Goal: Task Accomplishment & Management: Manage account settings

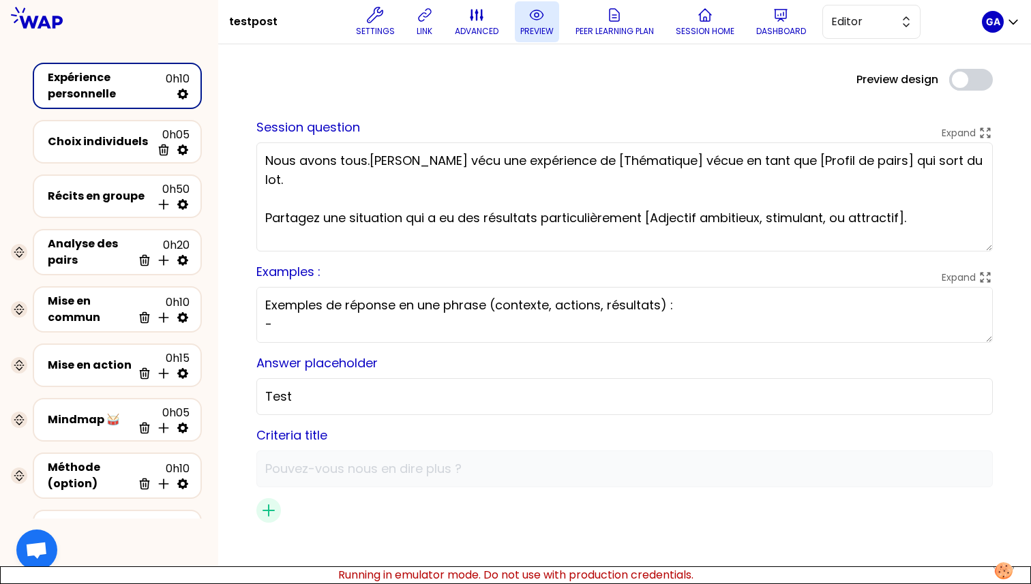
click at [541, 29] on p "preview" at bounding box center [536, 31] width 33 height 11
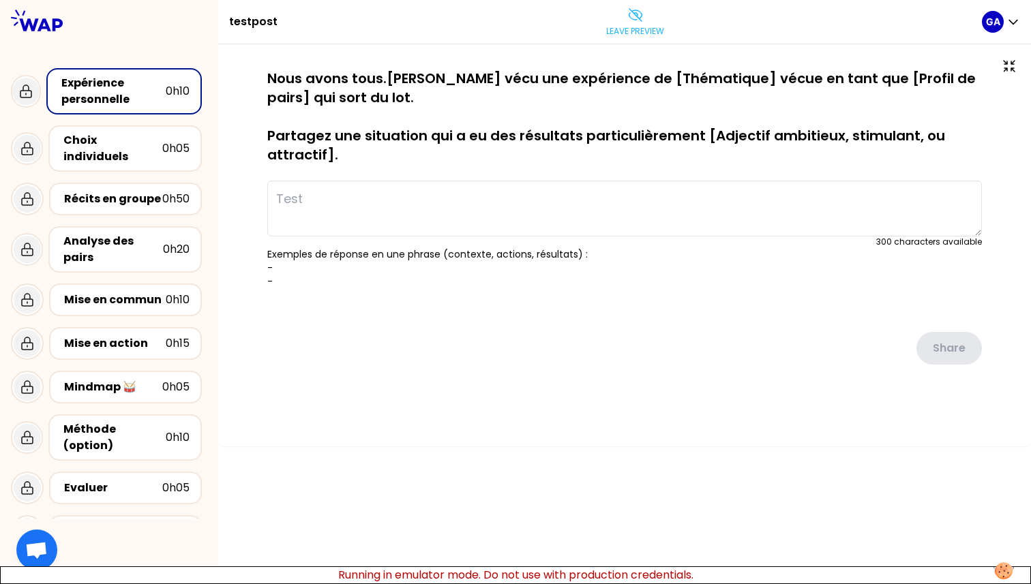
click at [425, 222] on textarea at bounding box center [624, 209] width 715 height 56
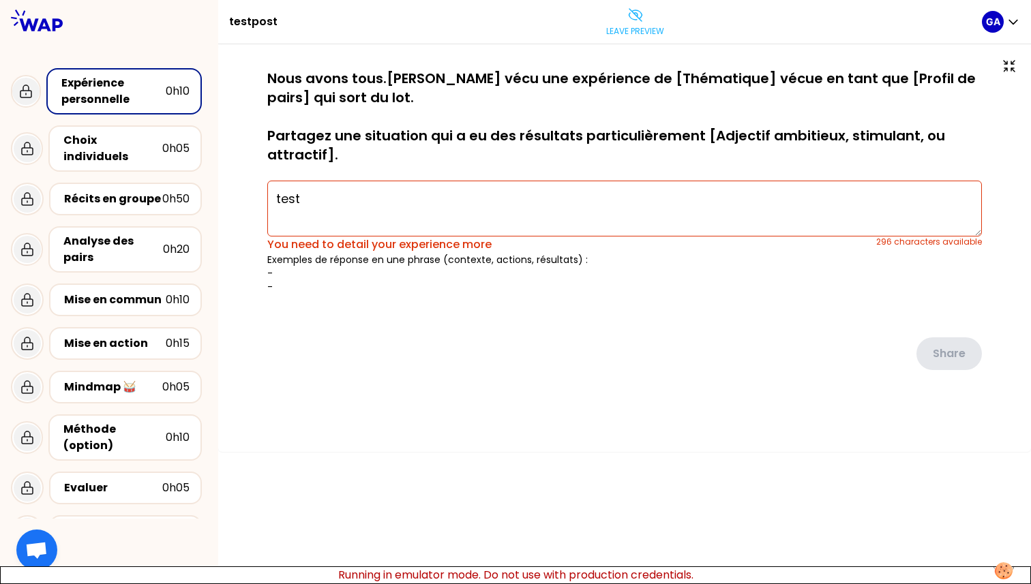
drag, startPoint x: 1011, startPoint y: 352, endPoint x: 983, endPoint y: 348, distance: 28.2
click at [1010, 352] on div "saving... Nous avons tous.tes vécu une expérience de [Thématique] vécue en tant…" at bounding box center [624, 248] width 813 height 408
click at [674, 193] on textarea "test" at bounding box center [624, 209] width 715 height 56
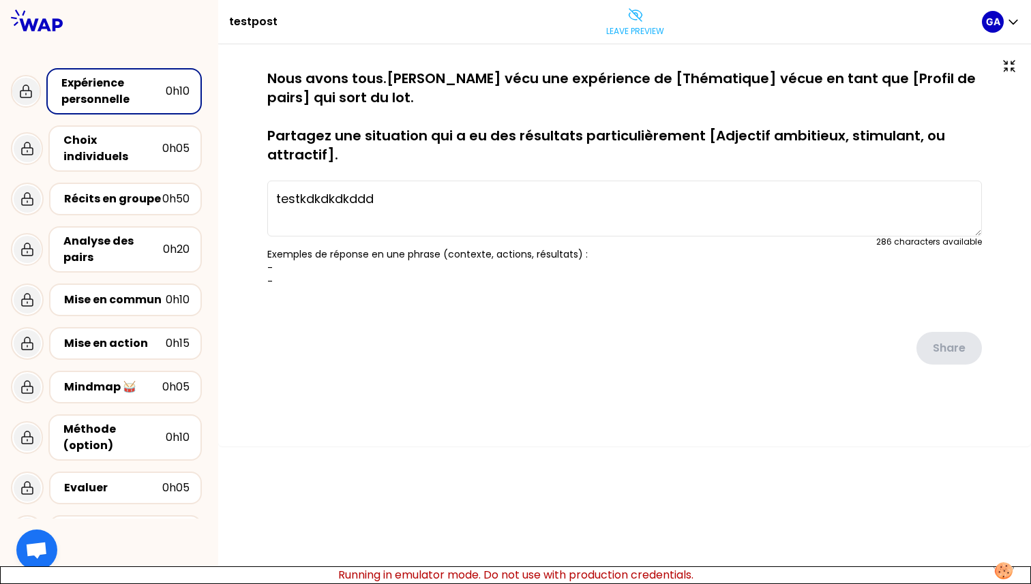
type textarea "testkdkdkdkddd"
drag, startPoint x: 906, startPoint y: 378, endPoint x: 936, endPoint y: 345, distance: 44.4
click at [906, 377] on div "saved Nous avons tous.tes vécu une expérience de [Thématique] vécue en tant que…" at bounding box center [624, 244] width 758 height 350
click at [265, 271] on div "saved Nous avons tous.tes vécu une expérience de [Thématique] vécue en tant que…" at bounding box center [624, 244] width 758 height 350
click at [297, 271] on p "Exemples de réponse en une phrase (contexte, actions, résultats) : - -" at bounding box center [624, 268] width 715 height 41
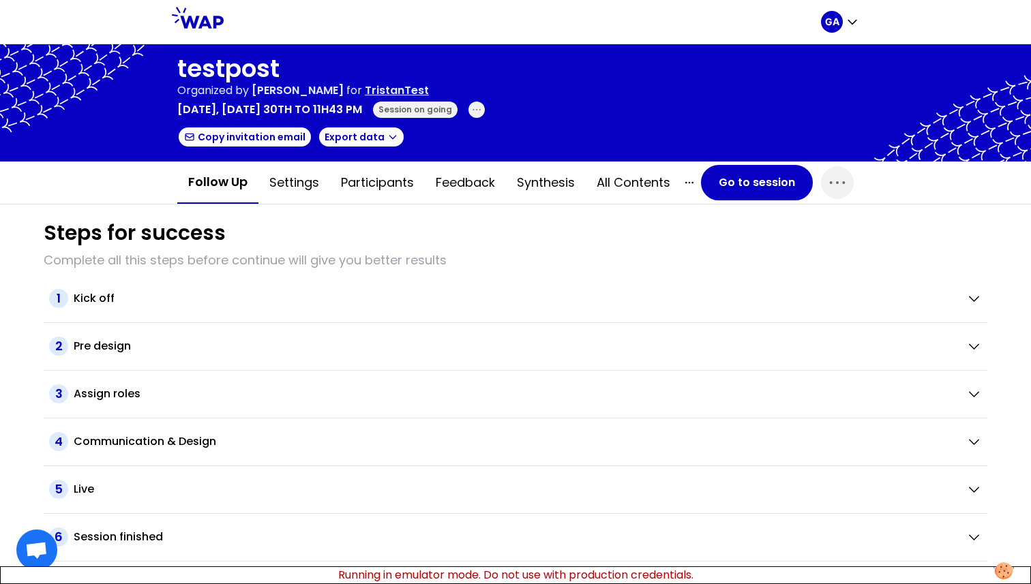
click at [140, 363] on div "2 Pre design" at bounding box center [516, 347] width 944 height 48
click at [205, 491] on div "Live" at bounding box center [515, 489] width 882 height 16
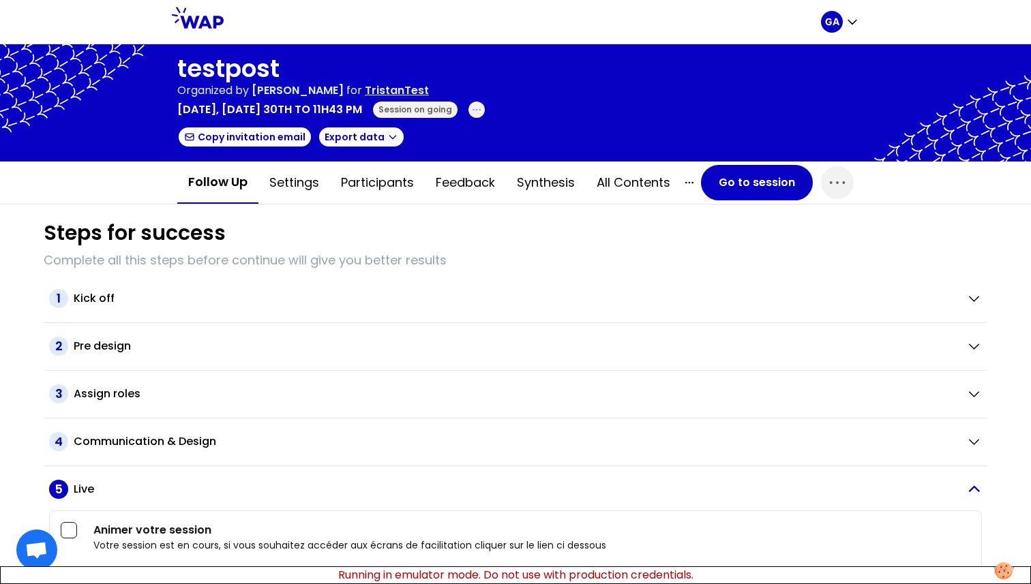
scroll to position [83, 0]
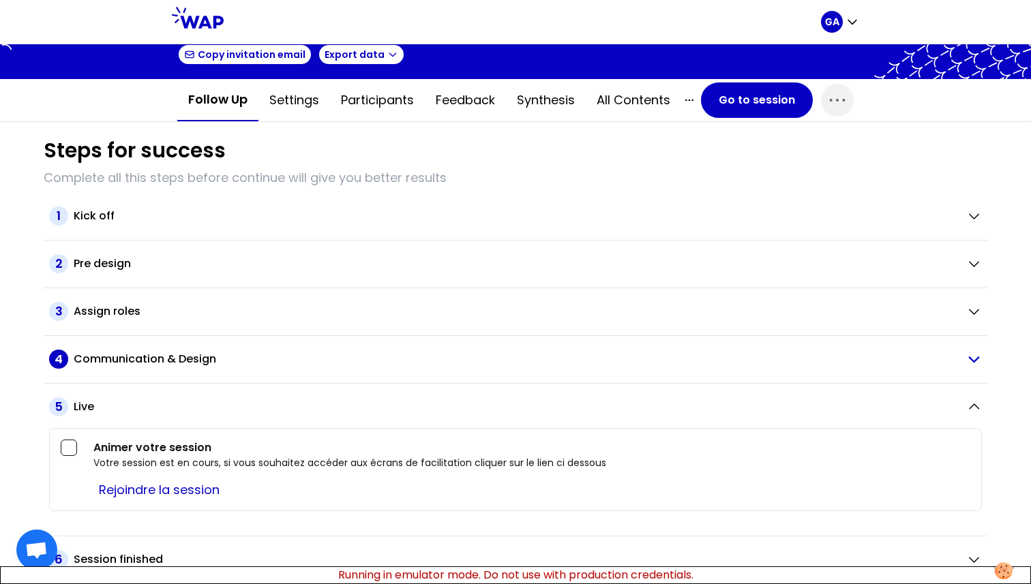
click at [203, 356] on h2 "Communication & Design" at bounding box center [145, 359] width 143 height 16
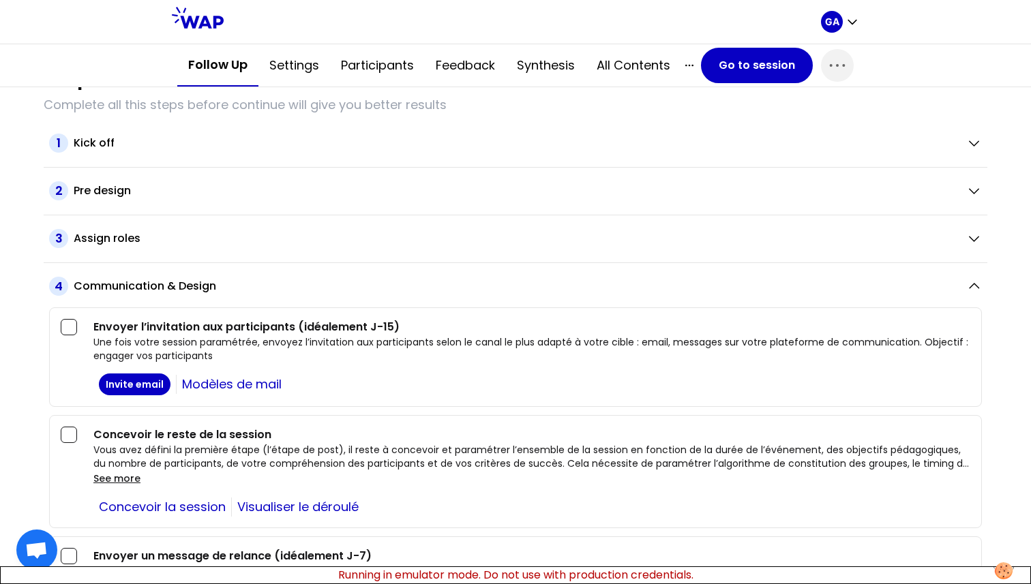
scroll to position [0, 0]
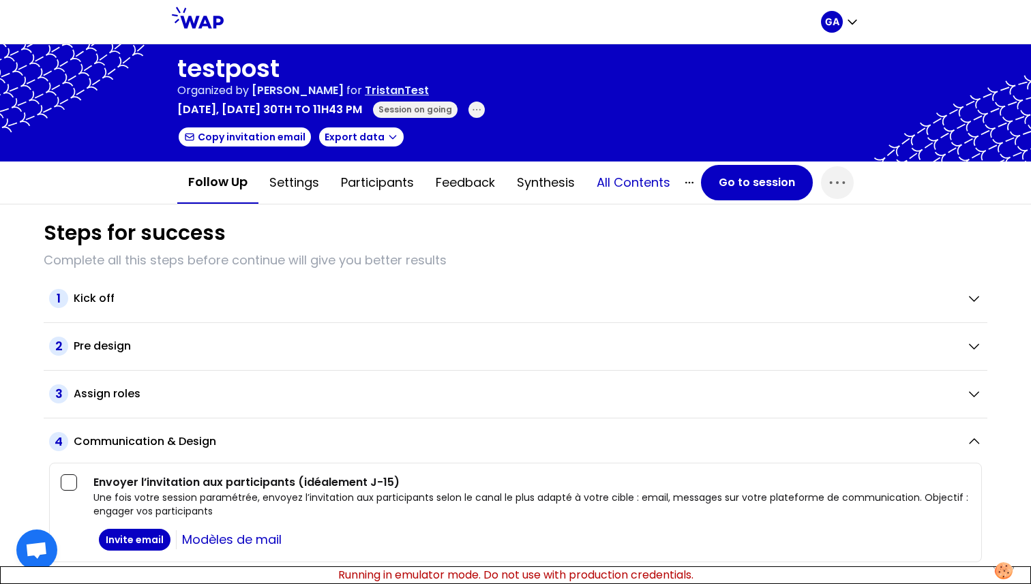
click at [627, 185] on button "All contents" at bounding box center [633, 182] width 95 height 41
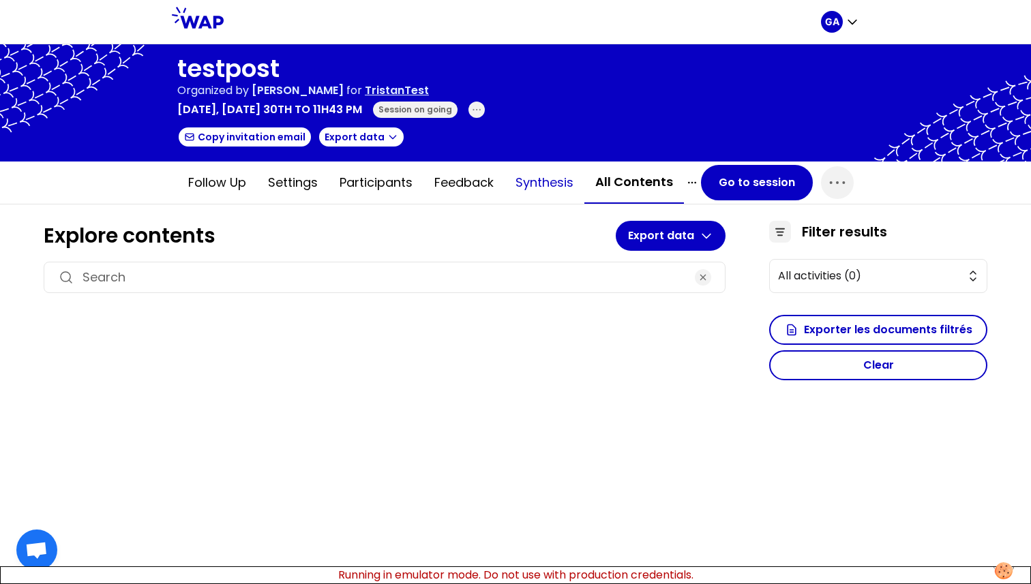
click at [555, 190] on button "Synthesis" at bounding box center [545, 182] width 80 height 41
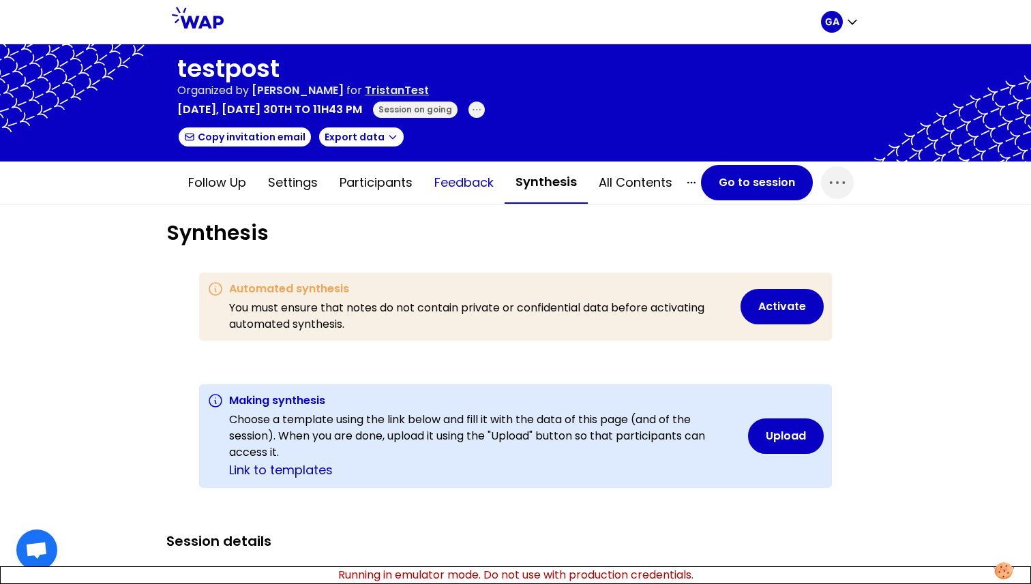
click at [468, 188] on button "Feedback" at bounding box center [463, 182] width 81 height 41
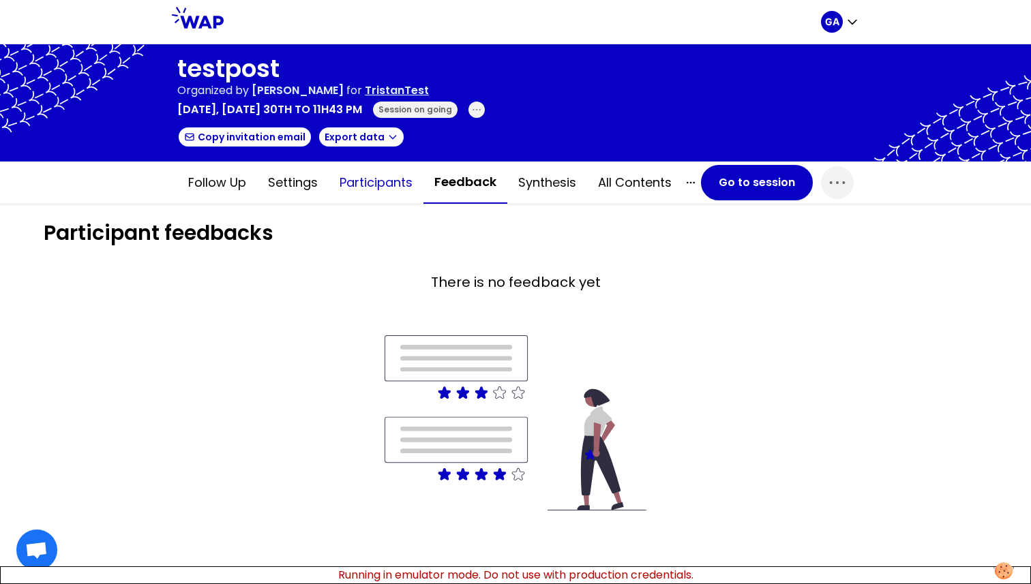
click at [383, 189] on button "Participants" at bounding box center [376, 182] width 95 height 41
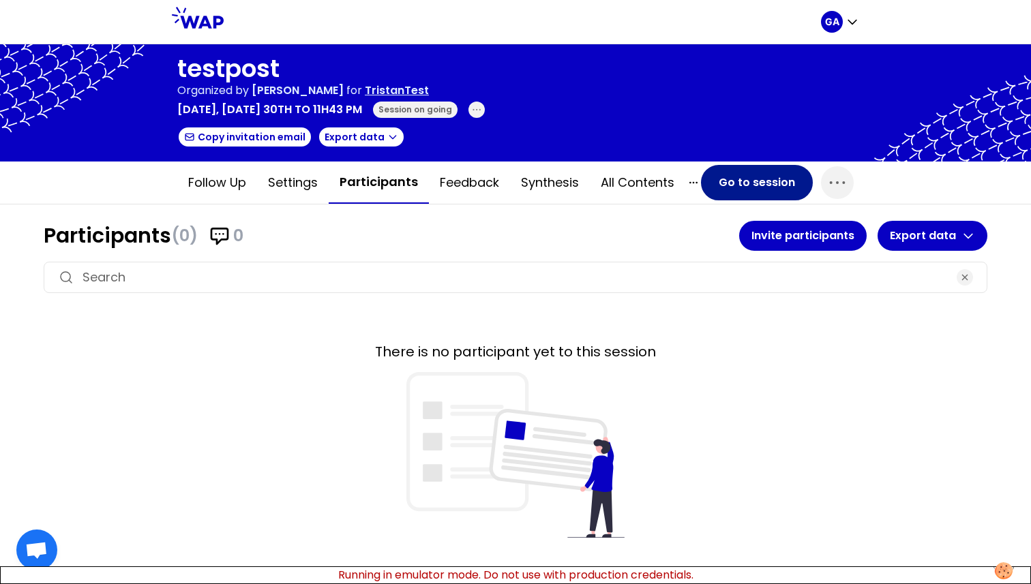
click at [730, 178] on button "Go to session" at bounding box center [757, 182] width 112 height 35
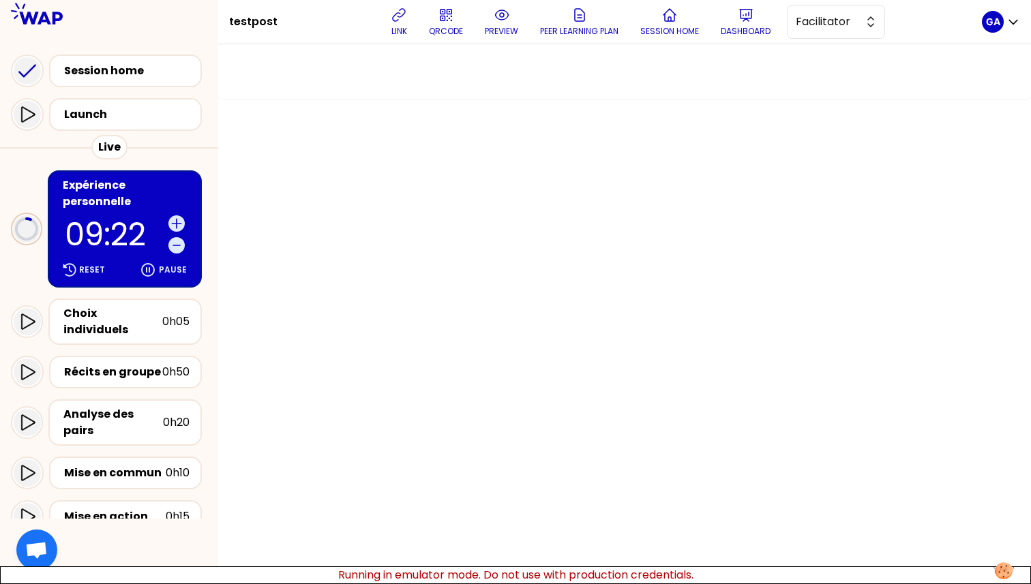
click at [31, 229] on circle at bounding box center [26, 229] width 20 height 20
click at [149, 270] on icon at bounding box center [148, 270] width 12 height 12
click at [391, 23] on button "link" at bounding box center [398, 21] width 27 height 41
click at [847, 16] on span "Facilitator" at bounding box center [826, 22] width 61 height 16
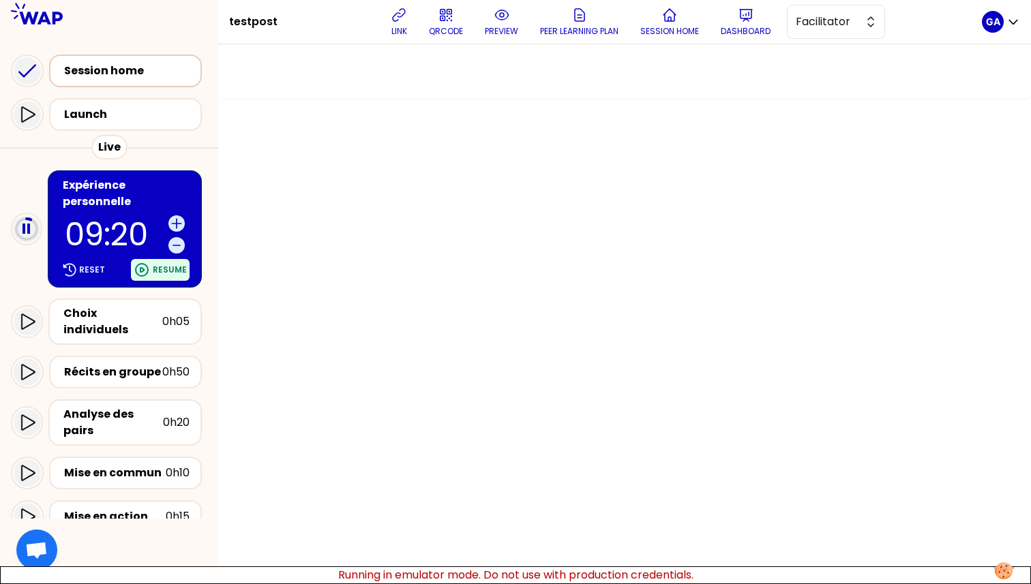
click at [143, 72] on div "Session home" at bounding box center [129, 71] width 131 height 16
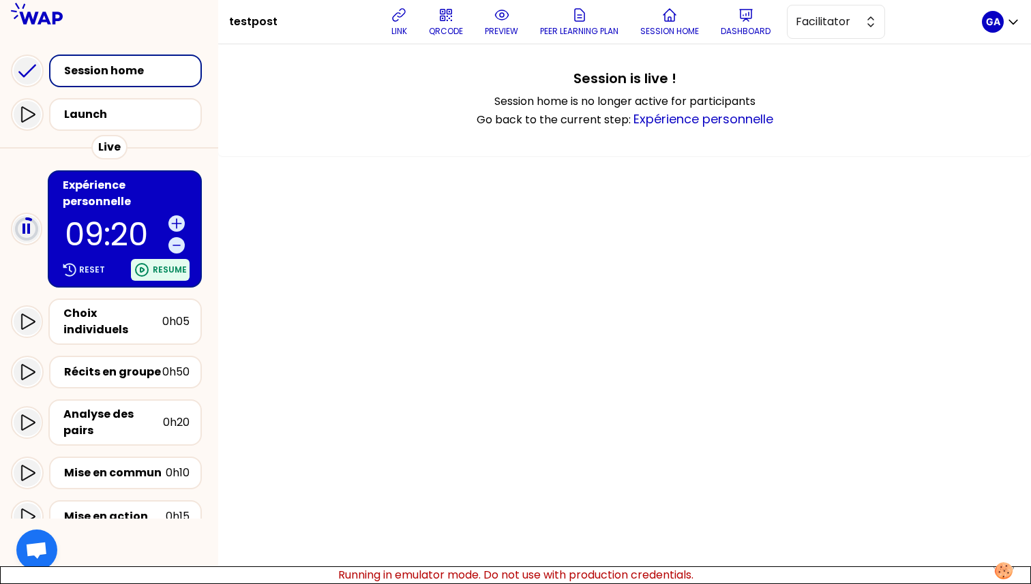
click at [125, 228] on p "09:20" at bounding box center [114, 234] width 98 height 31
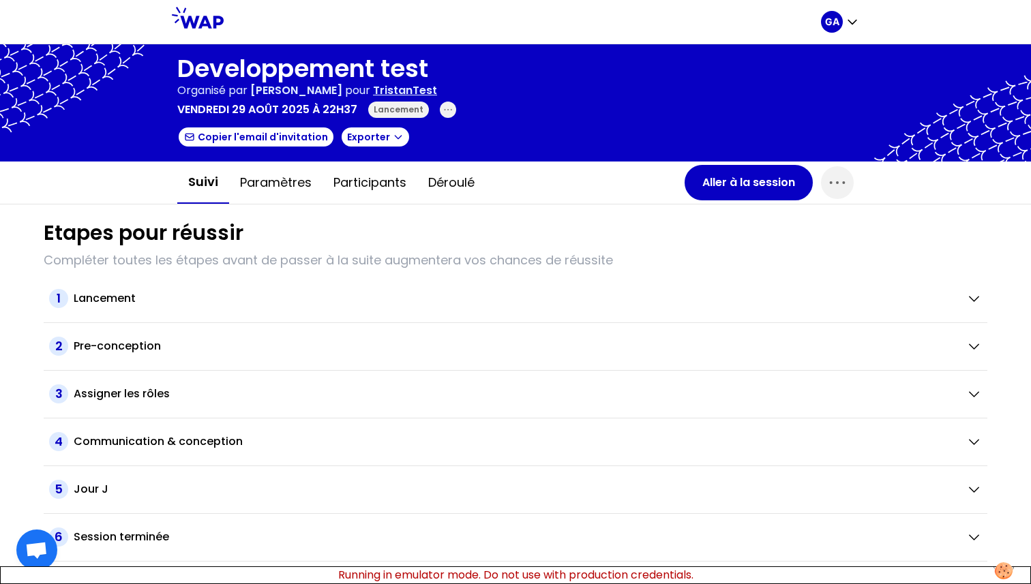
click at [406, 117] on div "Lancement" at bounding box center [398, 110] width 61 height 16
click at [836, 30] on div "GA" at bounding box center [832, 22] width 22 height 22
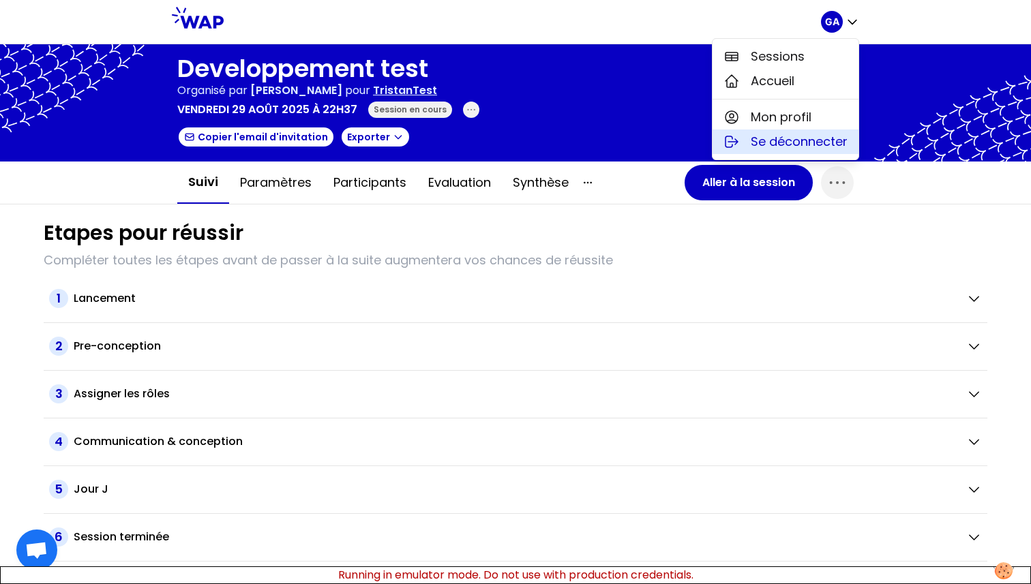
click at [766, 150] on span "Se déconnecter" at bounding box center [799, 141] width 97 height 19
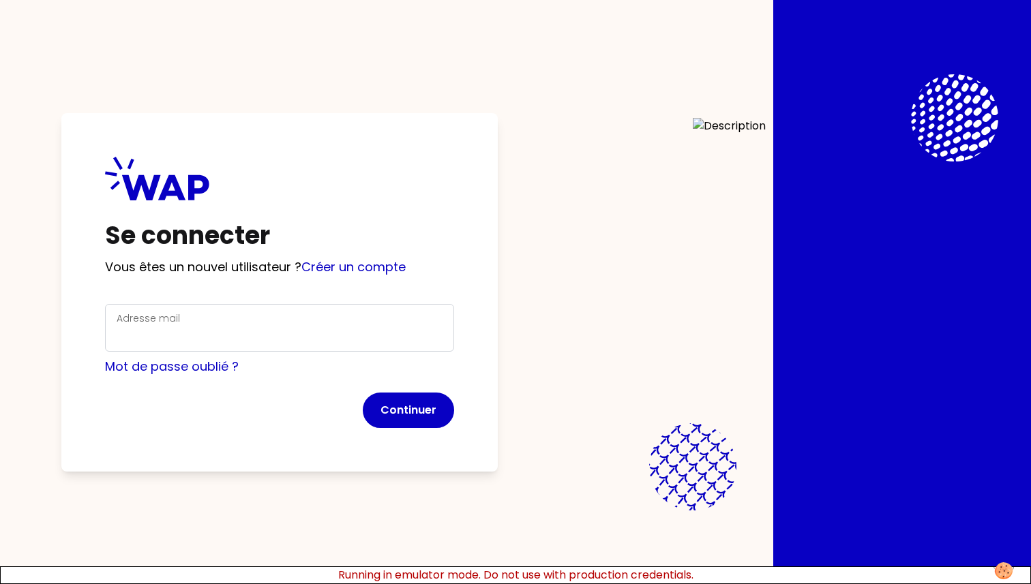
click at [140, 348] on div "Adresse mail" at bounding box center [279, 328] width 349 height 48
click at [148, 342] on input "Adresse mail" at bounding box center [280, 336] width 326 height 19
paste input "[PERSON_NAME][EMAIL_ADDRESS][DOMAIN_NAME]"
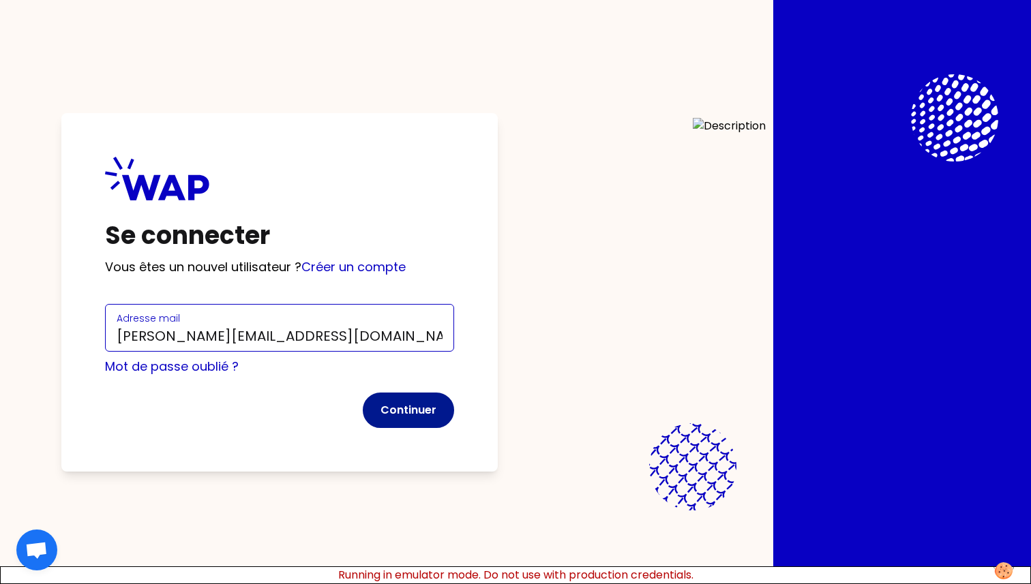
type input "[PERSON_NAME][EMAIL_ADDRESS][DOMAIN_NAME]"
click at [389, 402] on button "Continuer" at bounding box center [408, 410] width 91 height 35
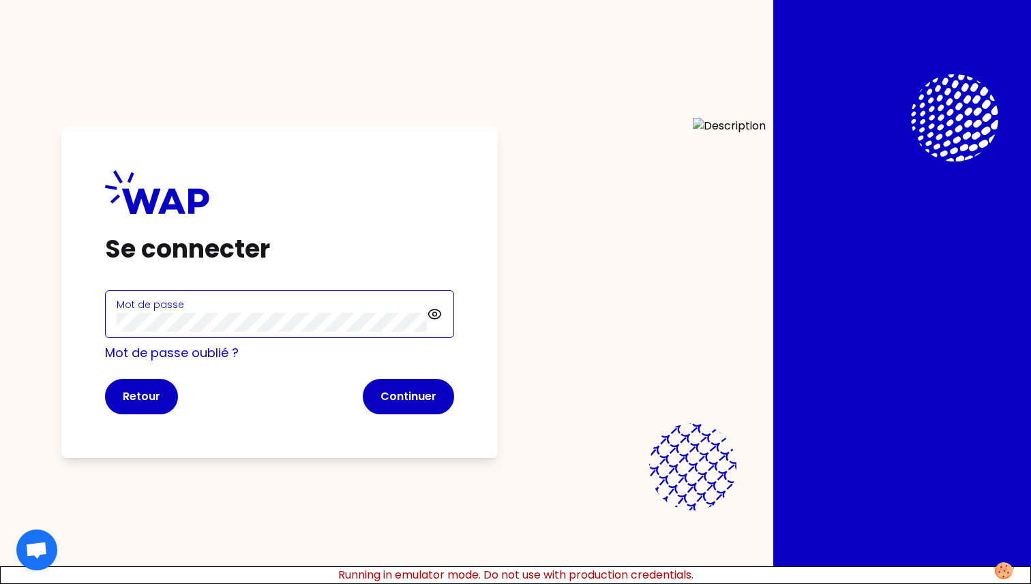
click button "Continuer" at bounding box center [408, 396] width 91 height 35
